Goal: Information Seeking & Learning: Learn about a topic

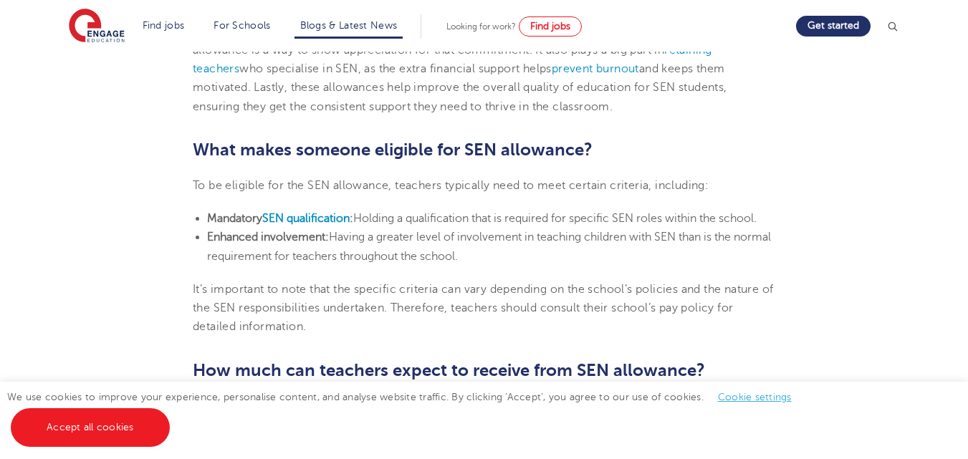
scroll to position [856, 0]
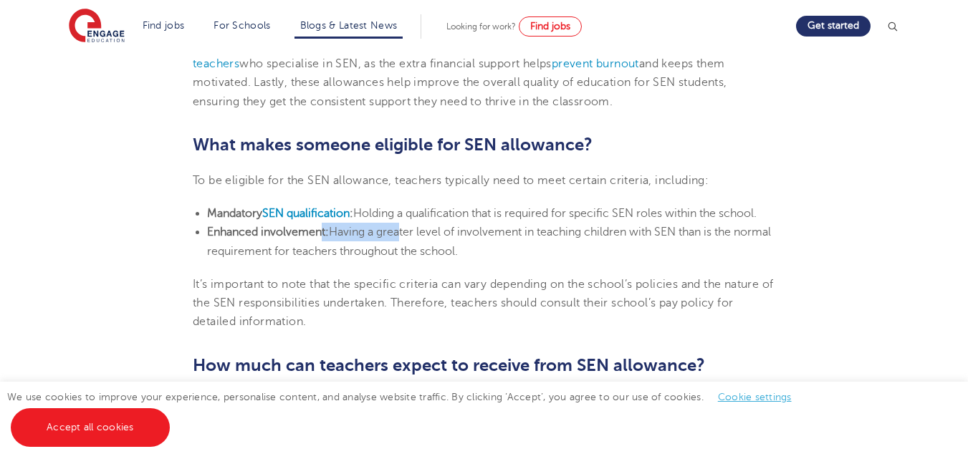
drag, startPoint x: 322, startPoint y: 224, endPoint x: 396, endPoint y: 227, distance: 73.9
click at [396, 227] on li "Enhanced involvement: Having a greater level of involvement in teaching childre…" at bounding box center [491, 242] width 568 height 38
click at [390, 220] on span "Holding a qualification that is required for specific SEN roles within the scho…" at bounding box center [554, 213] width 403 height 13
drag, startPoint x: 358, startPoint y: 221, endPoint x: 390, endPoint y: 220, distance: 31.5
click at [368, 221] on li "Mandatory SEN qualification : Holding a qualification that is required for spec…" at bounding box center [491, 213] width 568 height 19
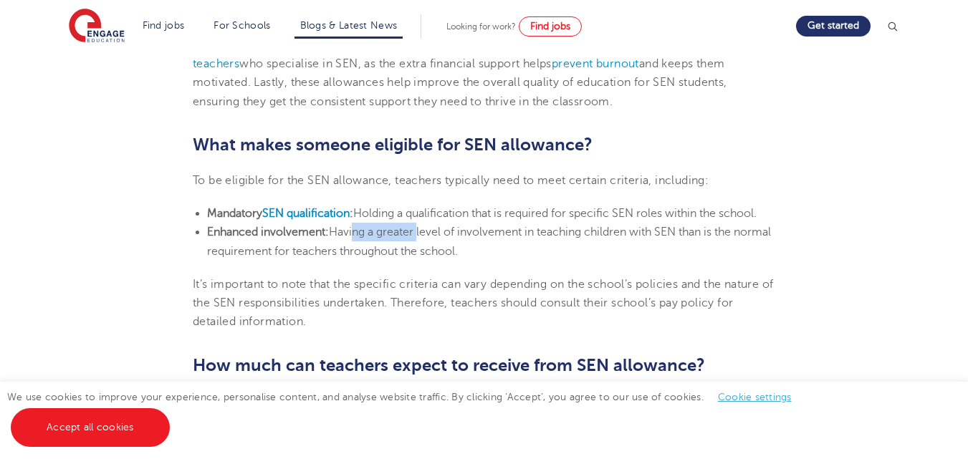
drag, startPoint x: 353, startPoint y: 237, endPoint x: 419, endPoint y: 237, distance: 65.9
click at [419, 237] on span "Having a greater level of involvement in teaching children with SEN than is the…" at bounding box center [489, 242] width 564 height 32
click at [335, 253] on span "Having a greater level of involvement in teaching children with SEN than is the…" at bounding box center [489, 242] width 564 height 32
click at [334, 253] on span "Having a greater level of involvement in teaching children with SEN than is the…" at bounding box center [489, 242] width 564 height 32
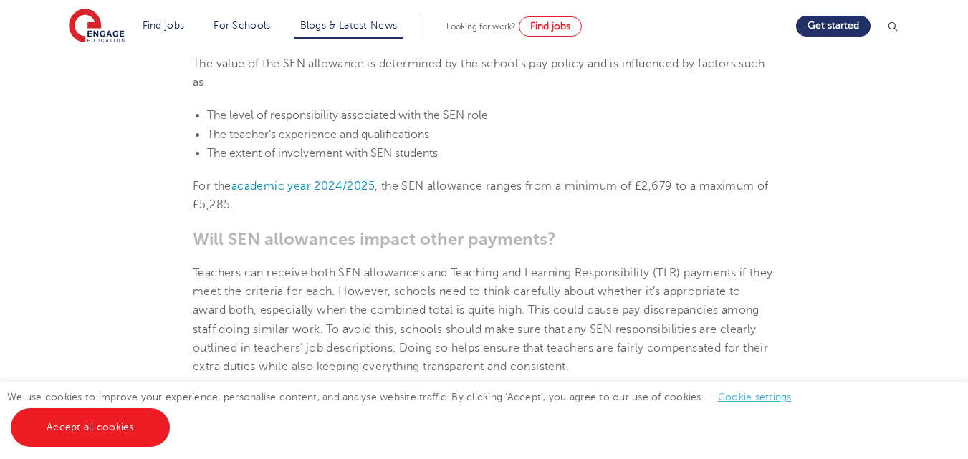
scroll to position [1203, 0]
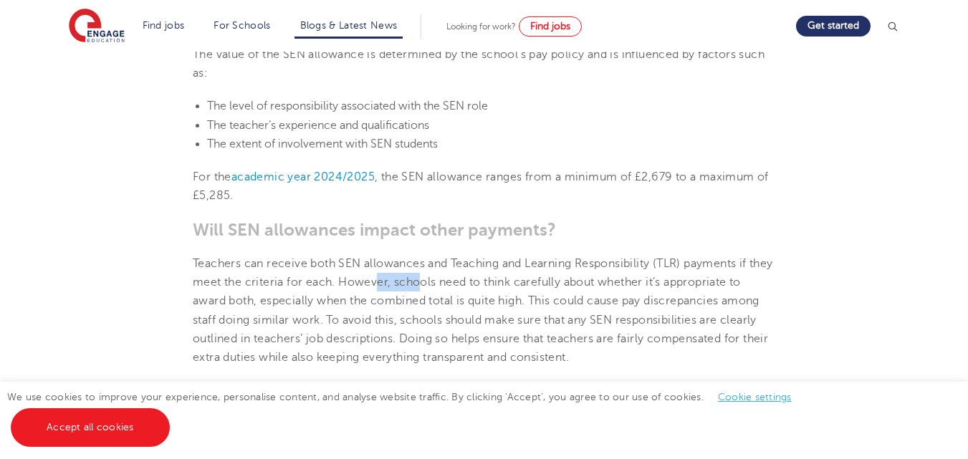
drag, startPoint x: 408, startPoint y: 273, endPoint x: 446, endPoint y: 275, distance: 38.0
click at [446, 275] on p "Teachers can receive both SEN allowances and Teaching and Learning Responsibili…" at bounding box center [484, 310] width 583 height 113
click at [572, 303] on span "Teachers can receive both SEN allowances and Teaching and Learning Responsibili…" at bounding box center [483, 310] width 581 height 107
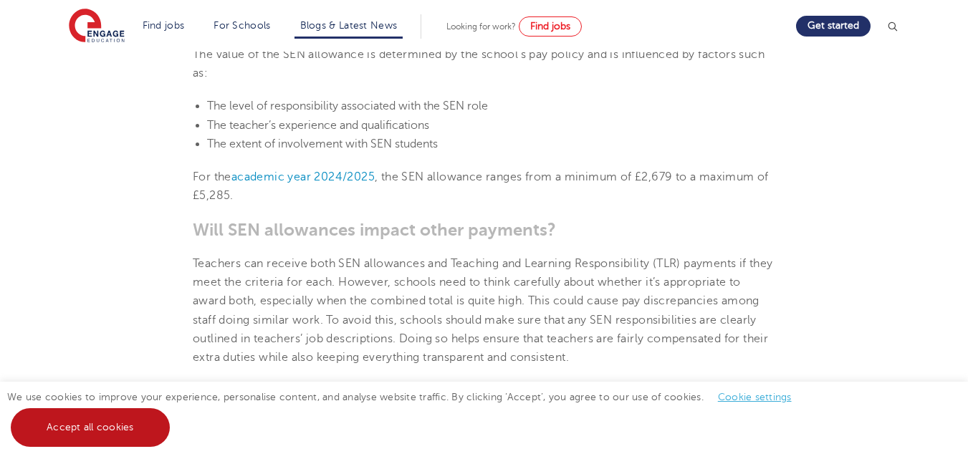
click at [39, 429] on link "Accept all cookies" at bounding box center [90, 428] width 159 height 39
